Goal: Find specific page/section: Find specific page/section

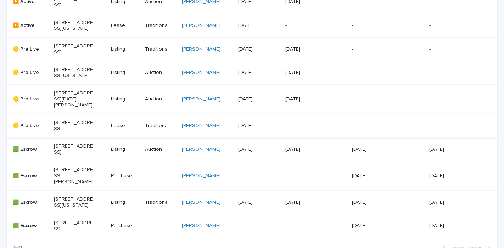
scroll to position [242, 0]
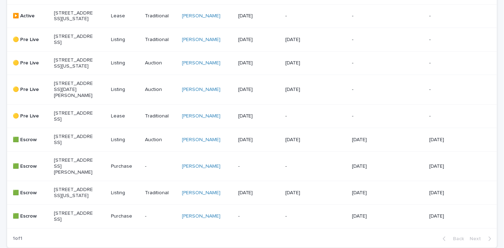
click at [82, 98] on p "[STREET_ADDRESS][DATE][PERSON_NAME]" at bounding box center [73, 90] width 39 height 18
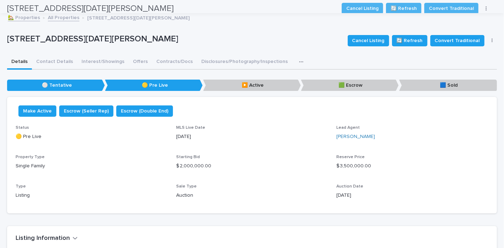
scroll to position [18, 0]
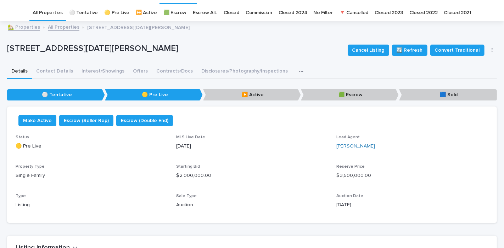
click at [299, 70] on icon "button" at bounding box center [301, 71] width 4 height 5
click at [272, 88] on span "Notes/Tasks" at bounding box center [266, 89] width 28 height 5
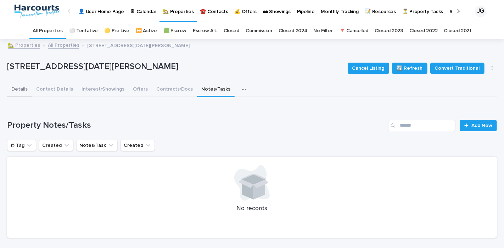
click at [23, 87] on button "Details" at bounding box center [19, 90] width 25 height 15
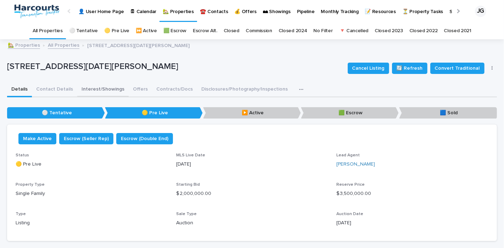
click at [92, 87] on button "Interest/Showings" at bounding box center [102, 90] width 51 height 15
